Goal: Information Seeking & Learning: Learn about a topic

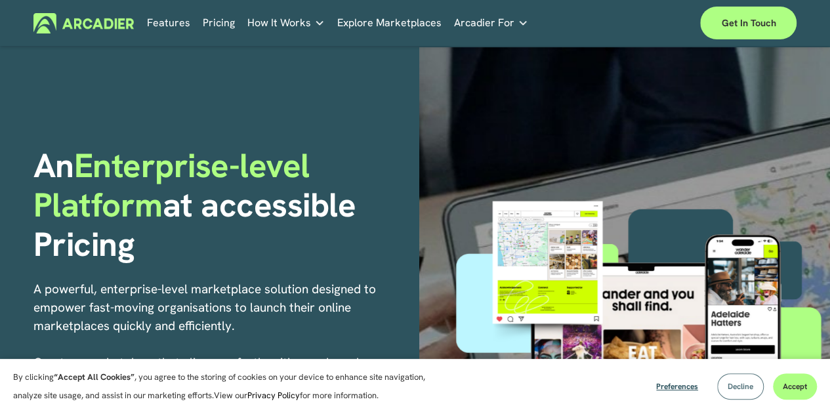
click at [736, 391] on span "Decline" at bounding box center [741, 386] width 26 height 10
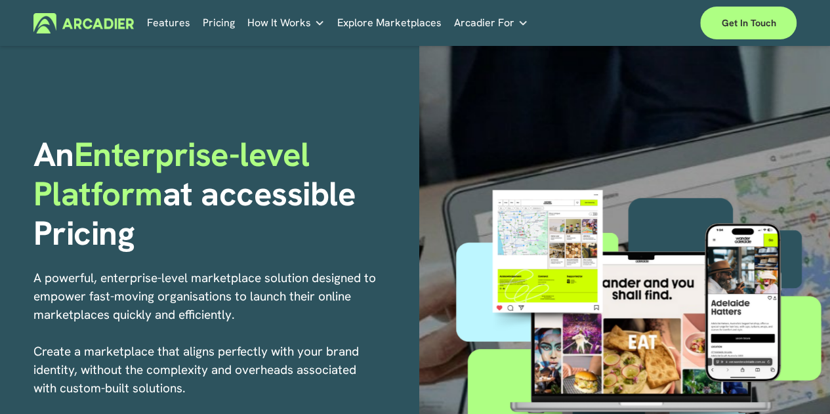
scroll to position [3, 0]
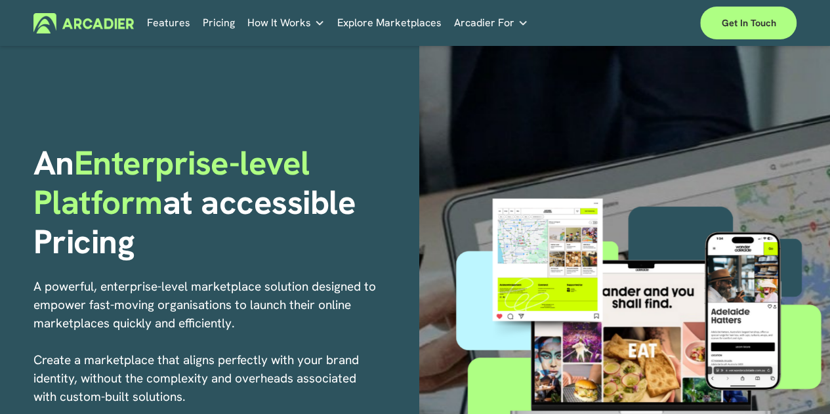
click at [173, 22] on link "Features" at bounding box center [168, 23] width 43 height 20
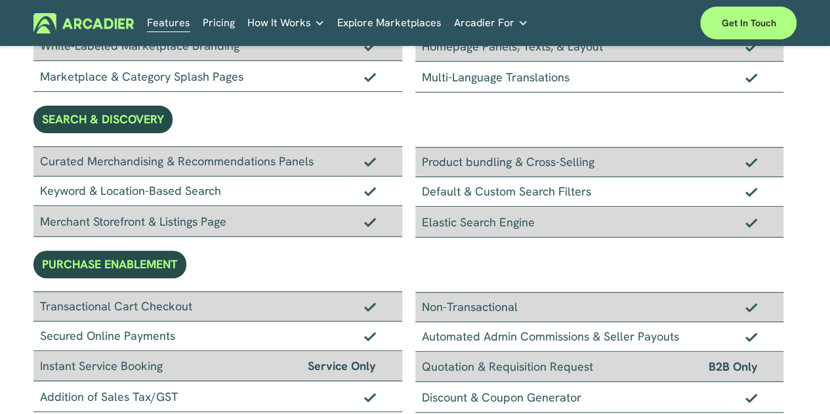
scroll to position [161, 0]
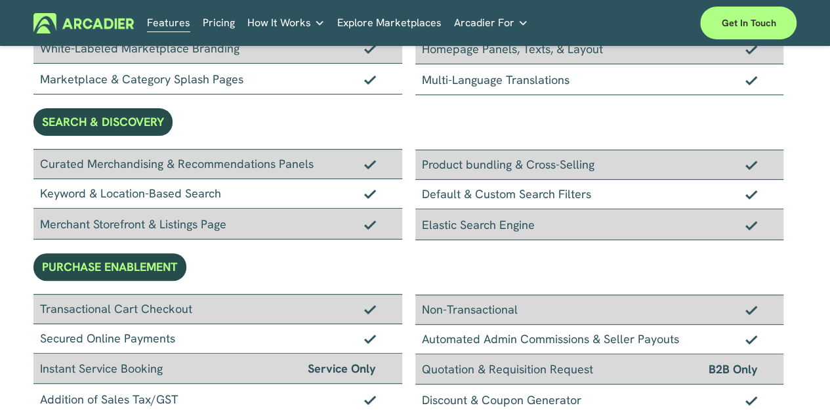
click at [0, 0] on link "Retail Marketplaces Whatever you are offering to your customer, we bring it all…" at bounding box center [0, 0] width 0 height 0
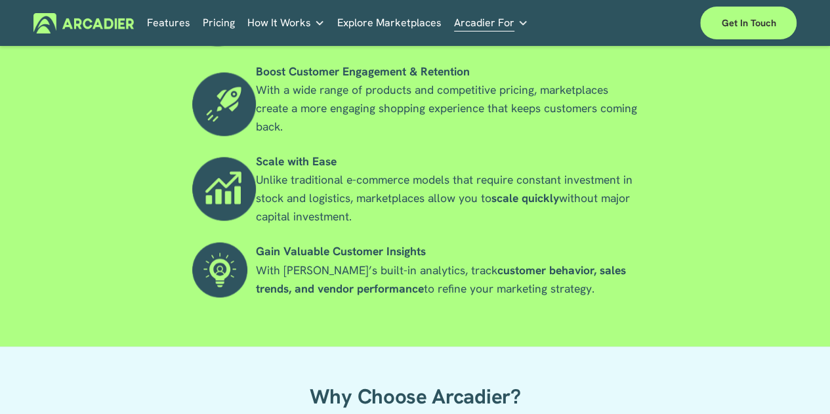
scroll to position [1752, 0]
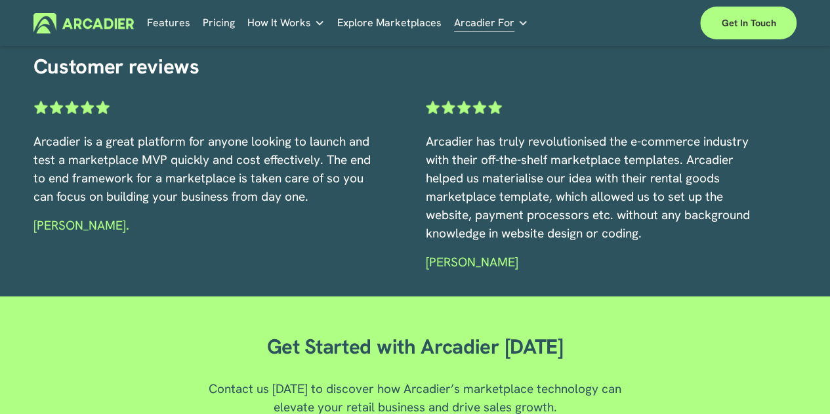
click at [699, 62] on div "Customer reviews Arcadier is a great platform for anyone looking to launch and …" at bounding box center [415, 161] width 830 height 271
click at [161, 18] on link "Features" at bounding box center [168, 23] width 43 height 20
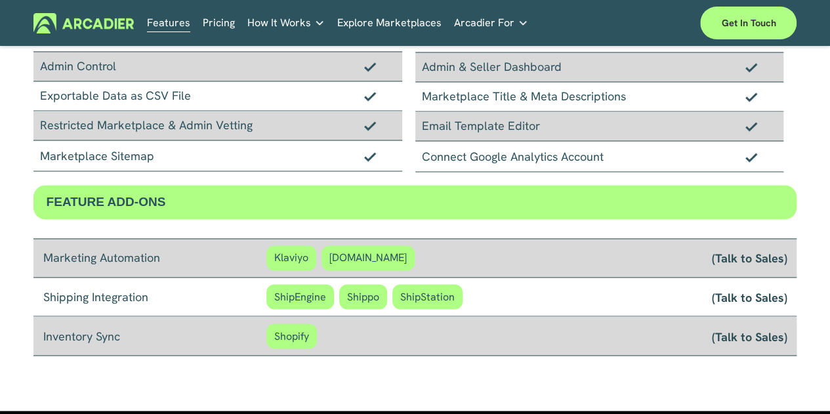
scroll to position [1181, 0]
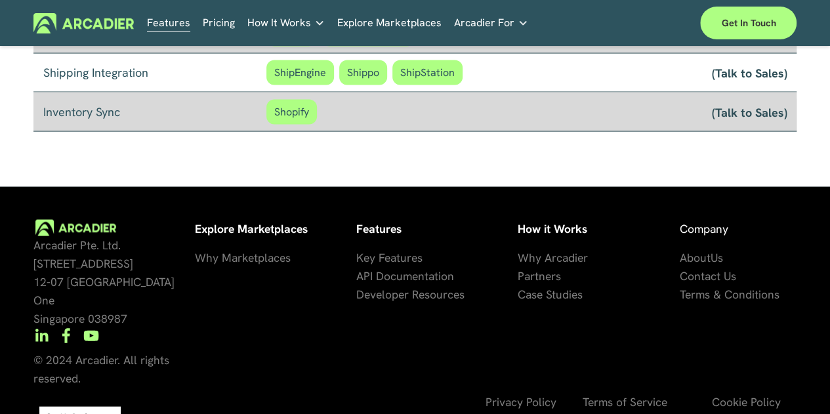
click at [396, 270] on span "API Documentation" at bounding box center [405, 275] width 98 height 15
click at [402, 268] on span "API Documentation" at bounding box center [405, 275] width 98 height 15
